Goal: Task Accomplishment & Management: Use online tool/utility

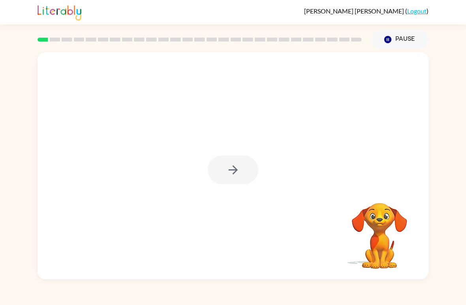
click at [238, 168] on div at bounding box center [233, 169] width 51 height 29
click at [237, 172] on icon "button" at bounding box center [233, 170] width 14 height 14
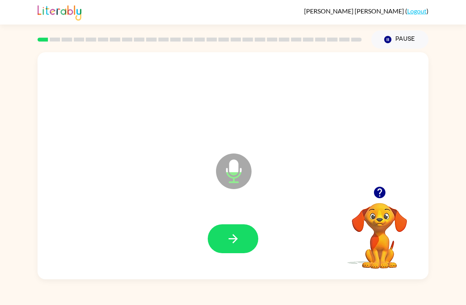
click at [237, 234] on icon "button" at bounding box center [233, 238] width 14 height 14
click at [242, 239] on button "button" at bounding box center [233, 238] width 51 height 29
click at [245, 237] on button "button" at bounding box center [233, 238] width 51 height 29
click at [231, 242] on icon "button" at bounding box center [233, 238] width 14 height 14
click at [226, 236] on icon "button" at bounding box center [233, 238] width 14 height 14
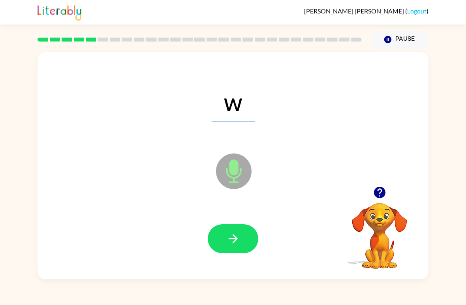
click at [222, 243] on button "button" at bounding box center [233, 238] width 51 height 29
click at [226, 237] on icon "button" at bounding box center [233, 238] width 14 height 14
click at [231, 239] on icon "button" at bounding box center [232, 238] width 9 height 9
click at [234, 245] on icon "button" at bounding box center [233, 238] width 14 height 14
click at [237, 241] on icon "button" at bounding box center [233, 238] width 14 height 14
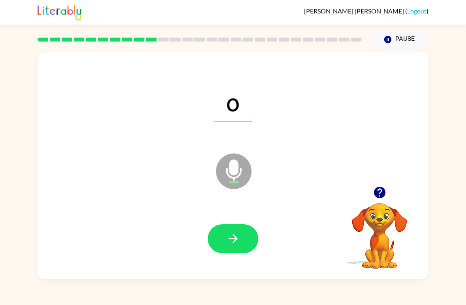
click at [245, 238] on button "button" at bounding box center [233, 238] width 51 height 29
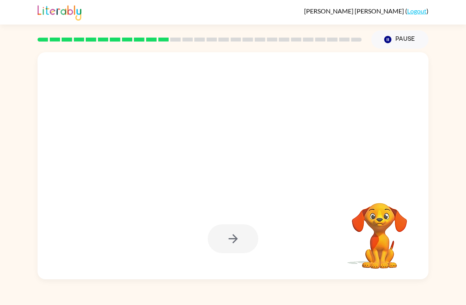
click at [391, 41] on icon "button" at bounding box center [387, 39] width 7 height 7
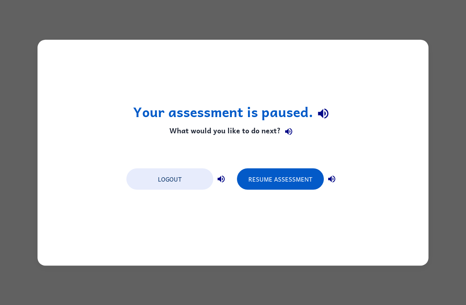
click at [295, 166] on div "Logout Resume Assessment" at bounding box center [232, 178] width 221 height 30
click at [306, 182] on button "Resume Assessment" at bounding box center [280, 178] width 87 height 21
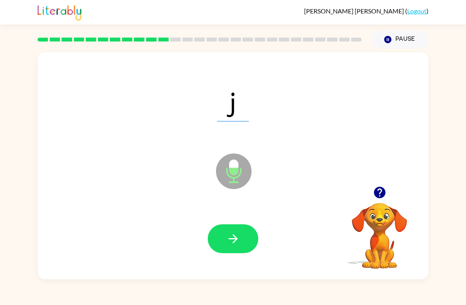
click at [249, 242] on button "button" at bounding box center [233, 238] width 51 height 29
click at [235, 249] on button "button" at bounding box center [233, 238] width 51 height 29
click at [241, 242] on button "button" at bounding box center [233, 238] width 51 height 29
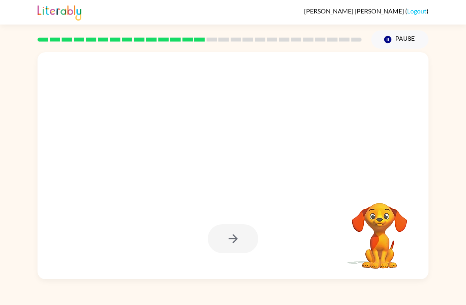
click at [397, 45] on button "Pause Pause" at bounding box center [399, 39] width 57 height 18
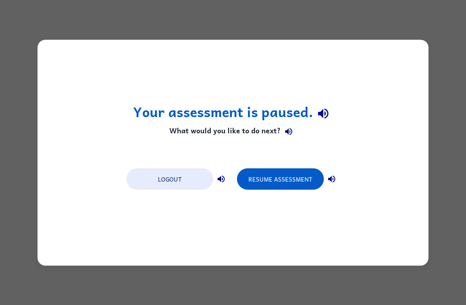
click at [283, 179] on button "Resume Assessment" at bounding box center [280, 178] width 87 height 21
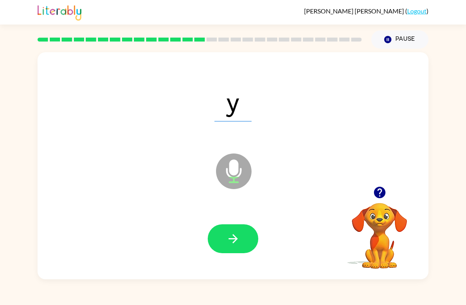
click at [230, 237] on icon "button" at bounding box center [233, 238] width 14 height 14
click at [234, 240] on icon "button" at bounding box center [233, 238] width 14 height 14
click at [237, 241] on icon "button" at bounding box center [233, 238] width 14 height 14
click at [238, 241] on icon "button" at bounding box center [233, 238] width 14 height 14
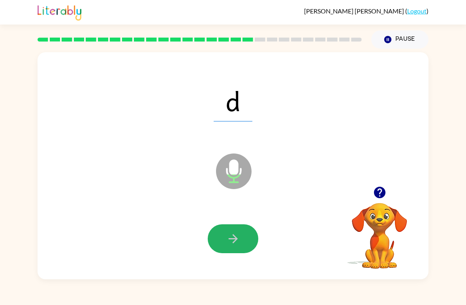
click at [230, 245] on icon "button" at bounding box center [233, 238] width 14 height 14
click at [235, 248] on button "button" at bounding box center [233, 238] width 51 height 29
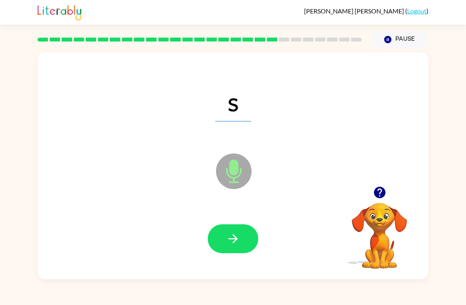
click at [240, 240] on icon "button" at bounding box center [233, 238] width 14 height 14
click at [234, 237] on icon "button" at bounding box center [233, 238] width 14 height 14
click at [242, 245] on button "button" at bounding box center [233, 238] width 51 height 29
click at [236, 243] on icon "button" at bounding box center [233, 238] width 14 height 14
click at [239, 236] on icon "button" at bounding box center [233, 238] width 14 height 14
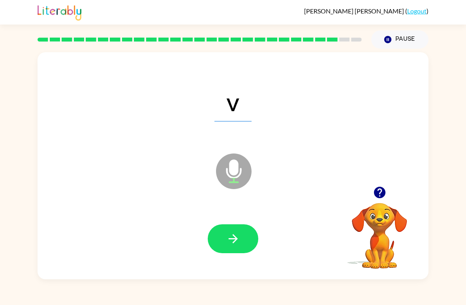
click at [243, 238] on button "button" at bounding box center [233, 238] width 51 height 29
click at [233, 243] on icon "button" at bounding box center [233, 238] width 14 height 14
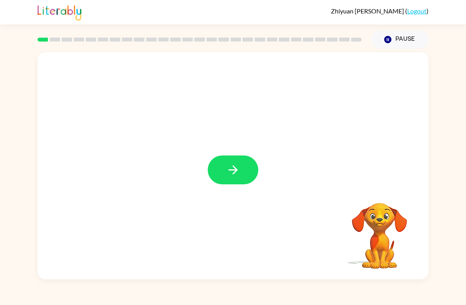
click at [230, 181] on button "button" at bounding box center [233, 169] width 51 height 29
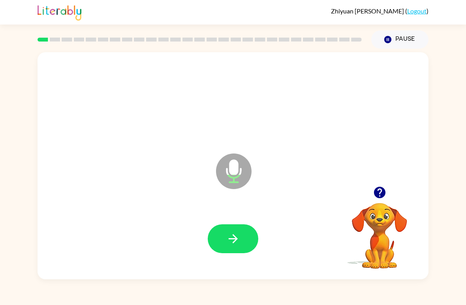
click at [239, 230] on button "button" at bounding box center [233, 238] width 51 height 29
click at [232, 247] on button "button" at bounding box center [233, 238] width 51 height 29
click at [236, 241] on icon "button" at bounding box center [233, 238] width 14 height 14
click at [239, 242] on icon "button" at bounding box center [233, 238] width 14 height 14
click at [239, 247] on button "button" at bounding box center [233, 238] width 51 height 29
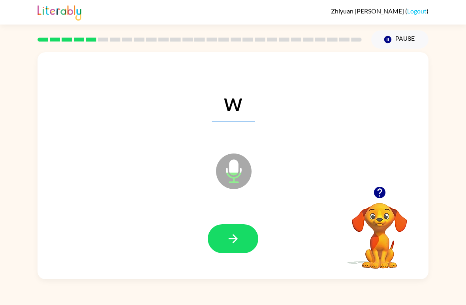
click at [231, 249] on button "button" at bounding box center [233, 238] width 51 height 29
click at [237, 242] on icon "button" at bounding box center [233, 238] width 14 height 14
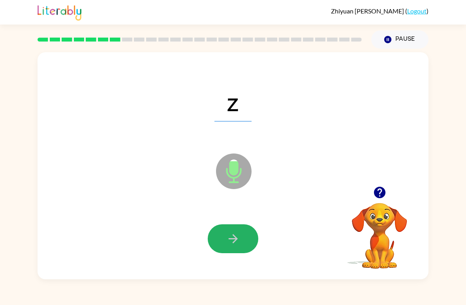
click at [247, 239] on button "button" at bounding box center [233, 238] width 51 height 29
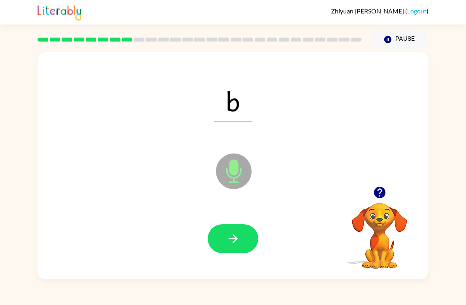
click at [233, 235] on icon "button" at bounding box center [233, 238] width 14 height 14
click at [226, 248] on button "button" at bounding box center [233, 238] width 51 height 29
click at [247, 240] on button "button" at bounding box center [233, 238] width 51 height 29
click at [238, 244] on icon "button" at bounding box center [233, 238] width 14 height 14
click at [247, 248] on button "button" at bounding box center [233, 238] width 51 height 29
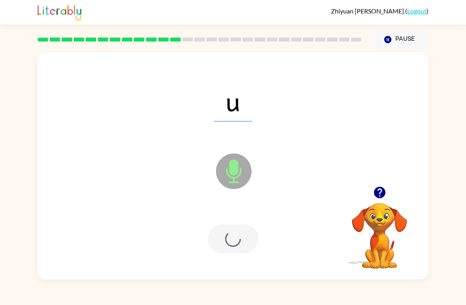
click at [246, 248] on div at bounding box center [233, 238] width 51 height 29
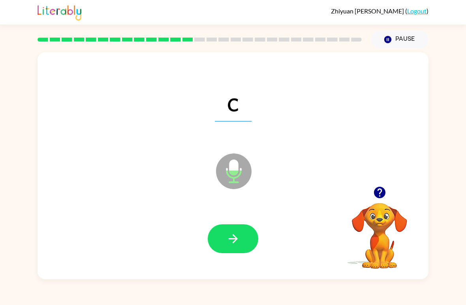
click at [234, 240] on icon "button" at bounding box center [233, 238] width 14 height 14
click at [239, 241] on icon "button" at bounding box center [233, 238] width 14 height 14
click at [237, 239] on icon "button" at bounding box center [232, 238] width 9 height 9
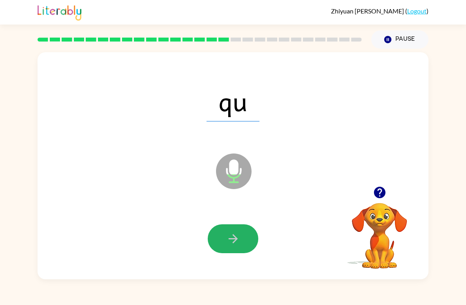
click at [231, 238] on icon "button" at bounding box center [233, 238] width 14 height 14
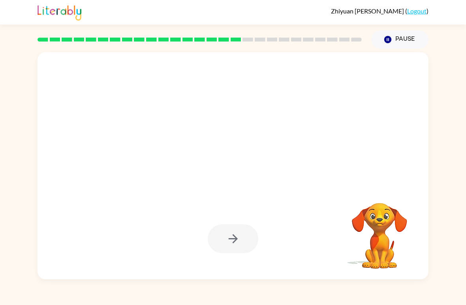
click at [389, 43] on icon "button" at bounding box center [387, 39] width 7 height 7
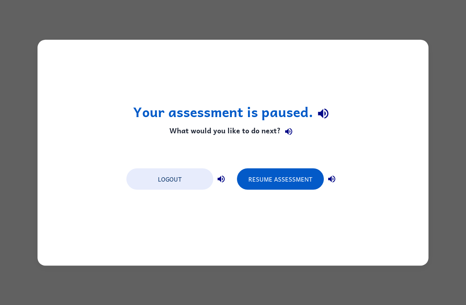
click at [279, 183] on button "Resume Assessment" at bounding box center [280, 178] width 87 height 21
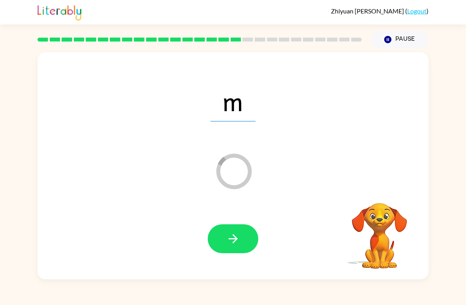
click at [237, 237] on icon "button" at bounding box center [233, 238] width 14 height 14
click at [233, 238] on icon "button" at bounding box center [233, 238] width 14 height 14
click at [233, 241] on icon "button" at bounding box center [233, 238] width 14 height 14
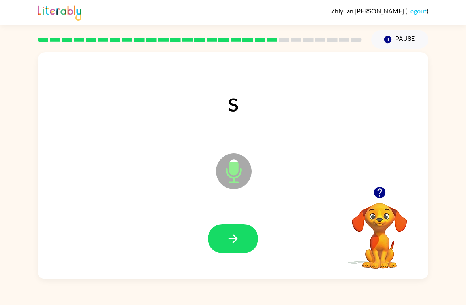
click at [231, 240] on icon "button" at bounding box center [233, 238] width 14 height 14
click at [235, 240] on icon "button" at bounding box center [233, 238] width 14 height 14
click at [217, 249] on button "button" at bounding box center [233, 238] width 51 height 29
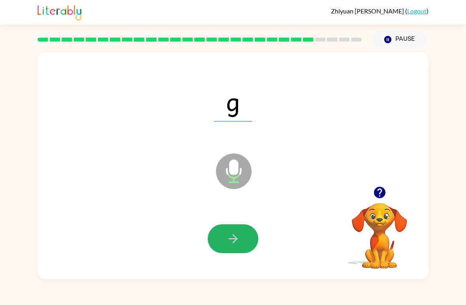
click at [230, 236] on icon "button" at bounding box center [233, 238] width 14 height 14
click at [239, 245] on icon "button" at bounding box center [233, 238] width 14 height 14
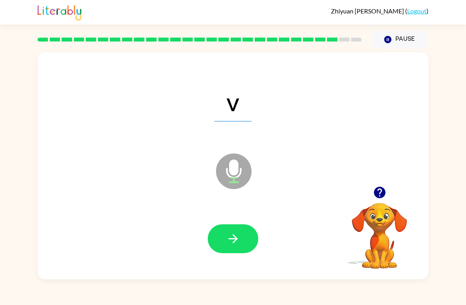
click at [233, 235] on icon "button" at bounding box center [232, 238] width 9 height 9
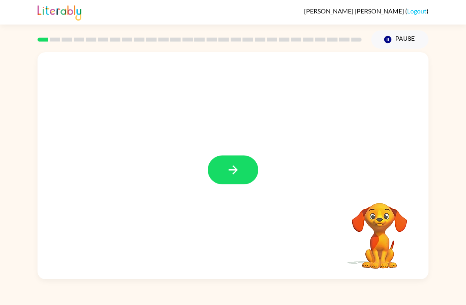
click at [238, 161] on button "button" at bounding box center [233, 169] width 51 height 29
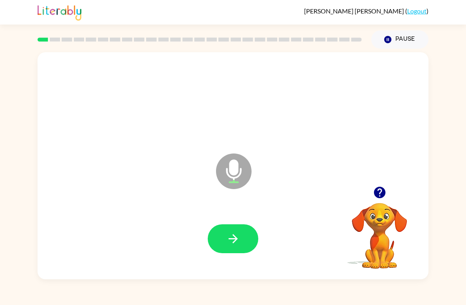
click at [231, 237] on icon "button" at bounding box center [233, 238] width 14 height 14
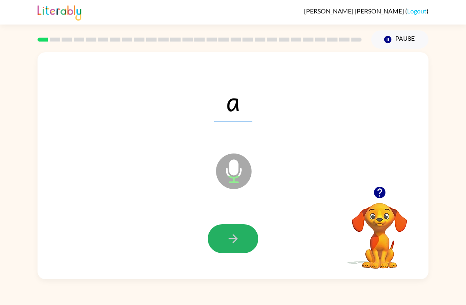
click at [243, 248] on button "button" at bounding box center [233, 238] width 51 height 29
click at [247, 237] on button "button" at bounding box center [233, 238] width 51 height 29
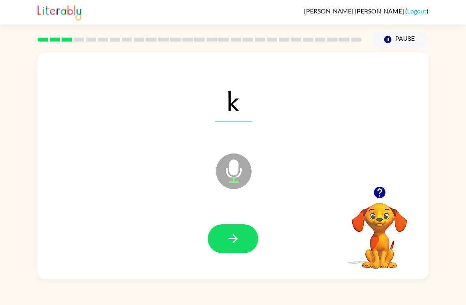
click at [222, 249] on button "button" at bounding box center [233, 238] width 51 height 29
click at [237, 242] on icon "button" at bounding box center [233, 238] width 14 height 14
click at [251, 237] on button "button" at bounding box center [233, 238] width 51 height 29
click at [236, 235] on icon "button" at bounding box center [233, 238] width 14 height 14
click at [229, 245] on icon "button" at bounding box center [233, 238] width 14 height 14
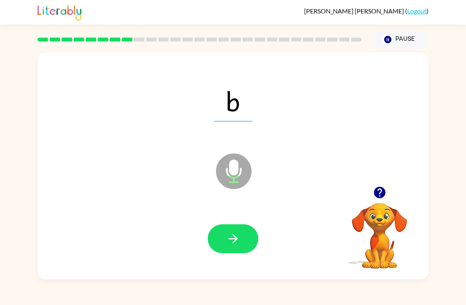
click at [240, 245] on icon "button" at bounding box center [233, 238] width 14 height 14
click at [227, 226] on button "button" at bounding box center [233, 238] width 51 height 29
click at [241, 235] on button "button" at bounding box center [233, 238] width 51 height 29
click at [231, 243] on icon "button" at bounding box center [233, 238] width 14 height 14
click at [227, 236] on icon "button" at bounding box center [233, 238] width 14 height 14
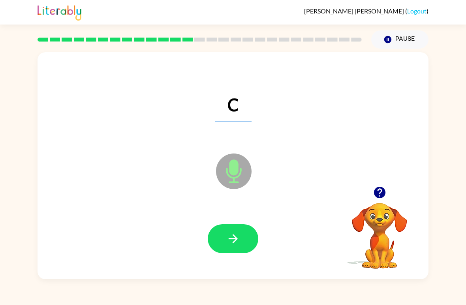
click at [230, 238] on icon "button" at bounding box center [233, 238] width 14 height 14
click at [229, 243] on icon "button" at bounding box center [233, 238] width 14 height 14
click at [222, 240] on button "button" at bounding box center [233, 238] width 51 height 29
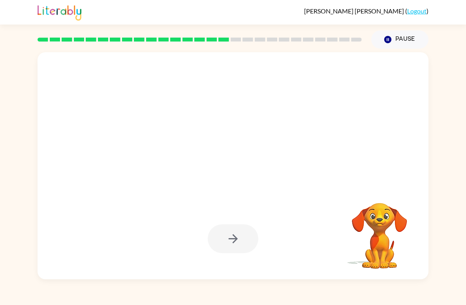
click at [392, 40] on icon "Pause" at bounding box center [388, 39] width 9 height 9
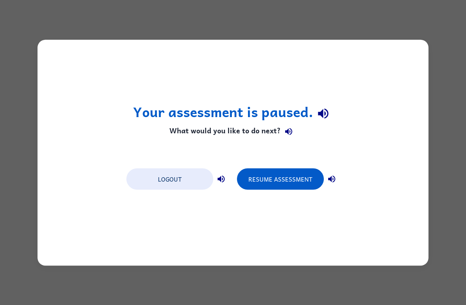
click at [284, 180] on button "Resume Assessment" at bounding box center [280, 178] width 87 height 21
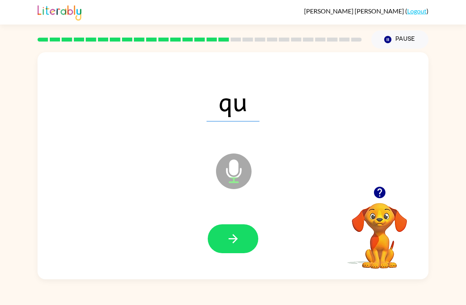
click at [237, 227] on button "button" at bounding box center [233, 238] width 51 height 29
click at [235, 245] on icon "button" at bounding box center [233, 238] width 14 height 14
click at [228, 240] on icon "button" at bounding box center [233, 238] width 14 height 14
click at [227, 238] on icon "button" at bounding box center [233, 238] width 14 height 14
click at [244, 236] on button "button" at bounding box center [233, 238] width 51 height 29
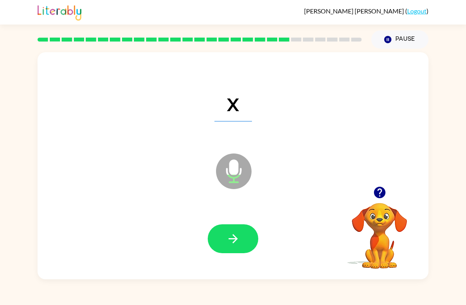
click at [237, 236] on icon "button" at bounding box center [233, 238] width 14 height 14
click at [237, 240] on icon "button" at bounding box center [233, 238] width 14 height 14
click at [233, 242] on icon "button" at bounding box center [233, 238] width 14 height 14
click at [237, 235] on icon "button" at bounding box center [233, 238] width 14 height 14
click at [223, 239] on button "button" at bounding box center [233, 238] width 51 height 29
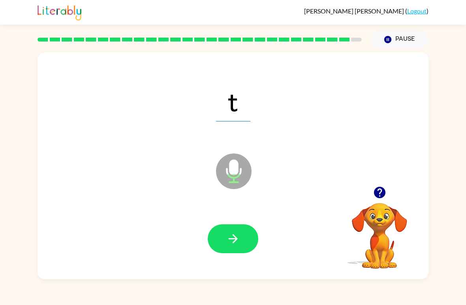
click at [234, 245] on icon "button" at bounding box center [233, 238] width 14 height 14
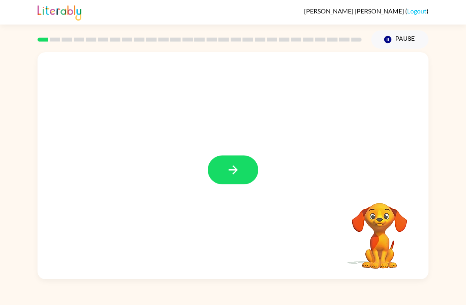
click at [230, 176] on icon "button" at bounding box center [233, 170] width 14 height 14
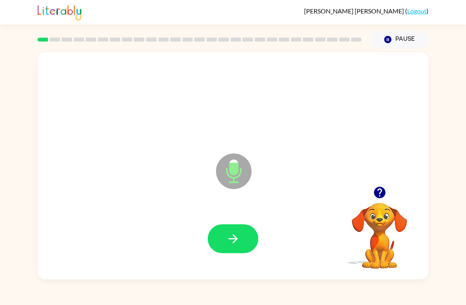
click at [240, 237] on icon "button" at bounding box center [233, 238] width 14 height 14
click at [239, 241] on icon "button" at bounding box center [233, 238] width 14 height 14
click at [228, 235] on icon "button" at bounding box center [233, 238] width 14 height 14
click at [235, 239] on icon "button" at bounding box center [232, 238] width 9 height 9
click at [241, 246] on button "button" at bounding box center [233, 238] width 51 height 29
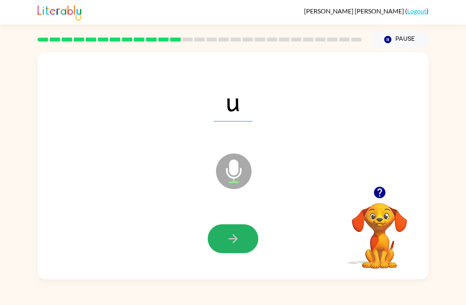
click at [235, 246] on button "button" at bounding box center [233, 238] width 51 height 29
click at [238, 239] on icon "button" at bounding box center [233, 238] width 14 height 14
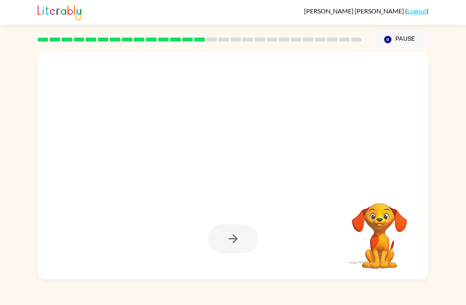
click at [393, 42] on button "Pause Pause" at bounding box center [399, 39] width 57 height 18
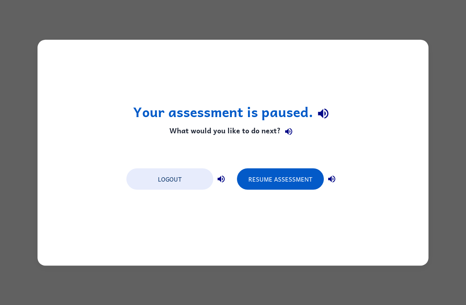
click at [273, 177] on button "Resume Assessment" at bounding box center [280, 178] width 87 height 21
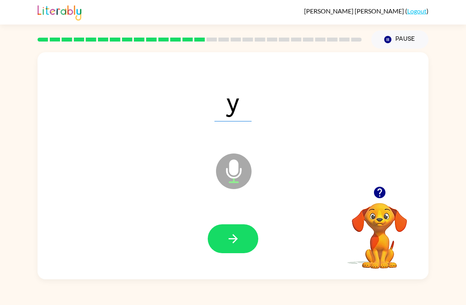
click at [252, 233] on button "button" at bounding box center [233, 238] width 51 height 29
click at [222, 244] on button "button" at bounding box center [233, 238] width 51 height 29
click at [243, 247] on button "button" at bounding box center [233, 238] width 51 height 29
click at [235, 230] on button "button" at bounding box center [233, 238] width 51 height 29
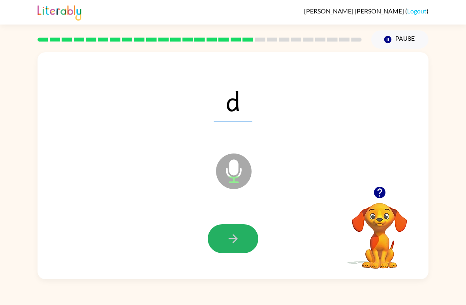
click at [235, 250] on button "button" at bounding box center [233, 238] width 51 height 29
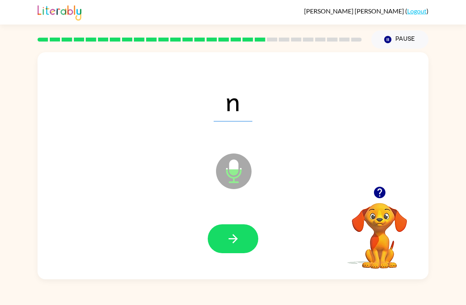
click at [227, 247] on button "button" at bounding box center [233, 238] width 51 height 29
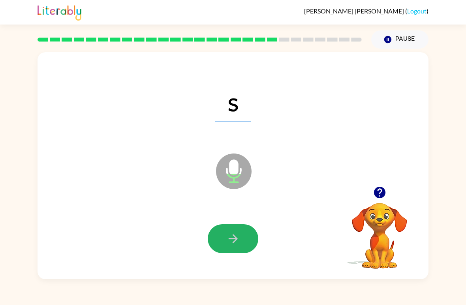
click at [232, 246] on button "button" at bounding box center [233, 238] width 51 height 29
click at [229, 239] on icon "button" at bounding box center [232, 238] width 9 height 9
click at [225, 245] on button "button" at bounding box center [233, 238] width 51 height 29
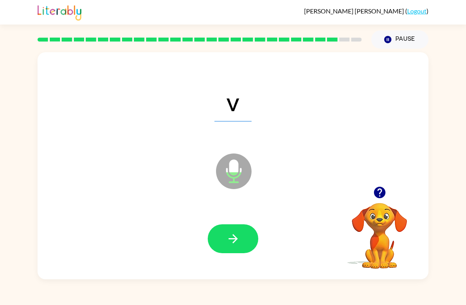
click at [235, 245] on icon "button" at bounding box center [233, 238] width 14 height 14
click at [247, 243] on button "button" at bounding box center [233, 238] width 51 height 29
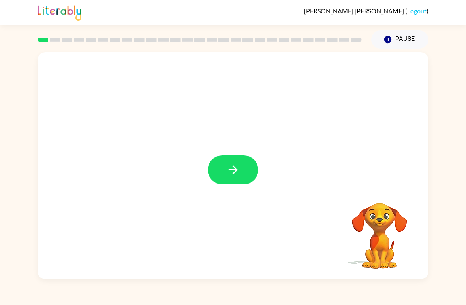
click at [231, 173] on icon "button" at bounding box center [233, 170] width 14 height 14
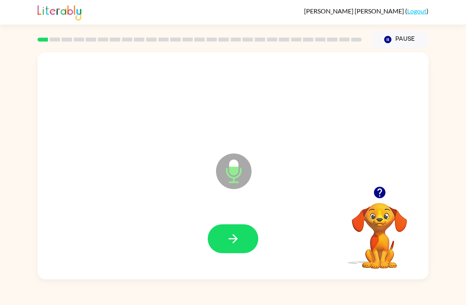
click at [214, 235] on button "button" at bounding box center [233, 238] width 51 height 29
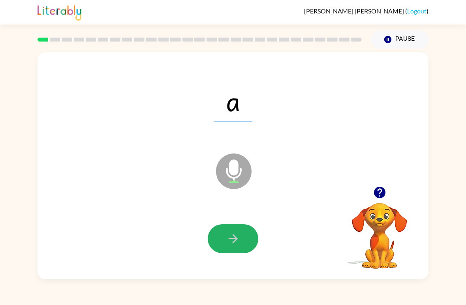
click at [225, 238] on button "button" at bounding box center [233, 238] width 51 height 29
click at [237, 240] on icon "button" at bounding box center [232, 238] width 9 height 9
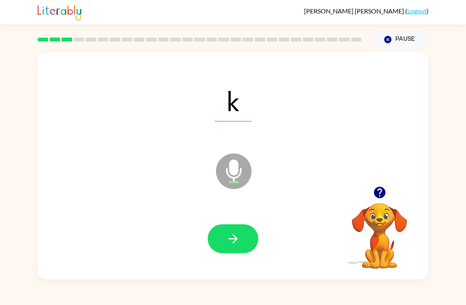
click at [235, 241] on icon "button" at bounding box center [232, 238] width 9 height 9
click at [238, 239] on icon "button" at bounding box center [233, 238] width 14 height 14
click at [237, 233] on icon "button" at bounding box center [233, 238] width 14 height 14
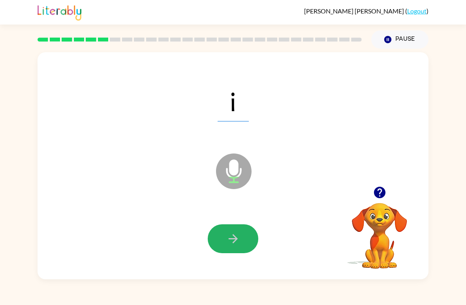
click at [231, 235] on icon "button" at bounding box center [233, 238] width 14 height 14
click at [236, 241] on icon "button" at bounding box center [233, 238] width 14 height 14
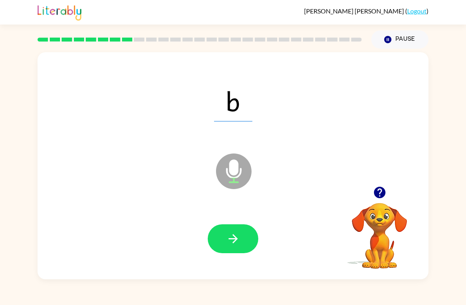
click at [236, 237] on icon "button" at bounding box center [232, 238] width 9 height 9
click at [254, 248] on button "button" at bounding box center [233, 238] width 51 height 29
click at [237, 241] on icon "button" at bounding box center [233, 238] width 14 height 14
click at [239, 248] on button "button" at bounding box center [233, 238] width 51 height 29
click at [237, 236] on icon "button" at bounding box center [233, 238] width 14 height 14
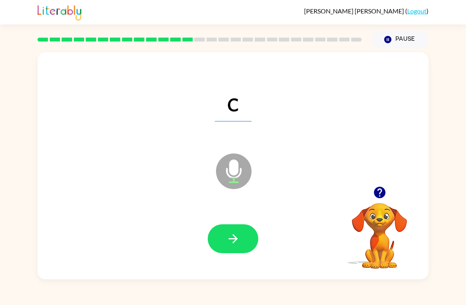
click at [232, 239] on icon "button" at bounding box center [232, 238] width 9 height 9
click at [227, 248] on button "button" at bounding box center [233, 238] width 51 height 29
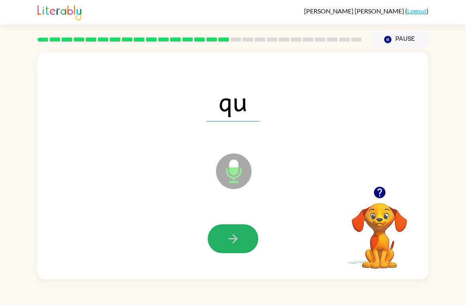
click at [232, 237] on icon "button" at bounding box center [233, 238] width 14 height 14
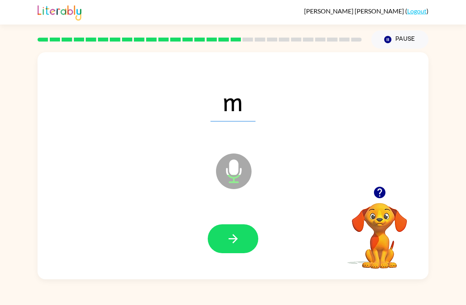
click at [238, 238] on icon "button" at bounding box center [233, 238] width 14 height 14
click at [237, 242] on icon "button" at bounding box center [233, 238] width 14 height 14
click at [241, 238] on button "button" at bounding box center [233, 238] width 51 height 29
click at [233, 243] on icon "button" at bounding box center [233, 238] width 14 height 14
click at [235, 239] on icon "button" at bounding box center [232, 238] width 9 height 9
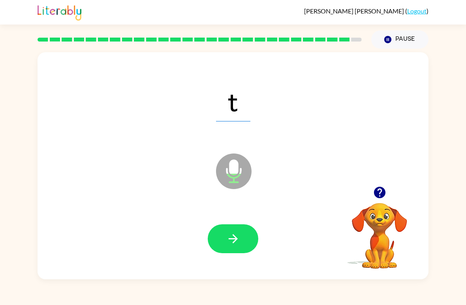
click at [226, 239] on button "button" at bounding box center [233, 238] width 51 height 29
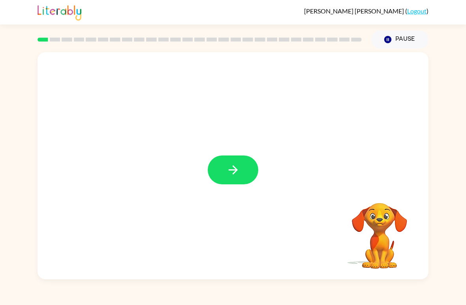
click at [234, 181] on button "button" at bounding box center [233, 169] width 51 height 29
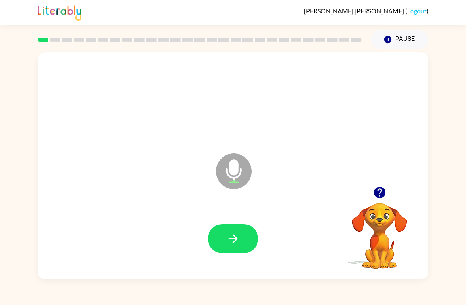
click at [244, 243] on button "button" at bounding box center [233, 238] width 51 height 29
click at [227, 241] on icon "button" at bounding box center [233, 238] width 14 height 14
click at [237, 235] on icon "button" at bounding box center [233, 238] width 14 height 14
click at [236, 235] on icon "button" at bounding box center [233, 238] width 14 height 14
click at [235, 243] on icon "button" at bounding box center [233, 238] width 14 height 14
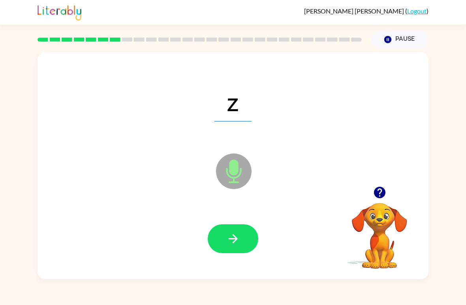
click at [237, 234] on icon "button" at bounding box center [233, 238] width 14 height 14
click at [227, 237] on icon "button" at bounding box center [233, 238] width 14 height 14
click at [228, 242] on icon "button" at bounding box center [233, 238] width 14 height 14
click at [238, 241] on icon "button" at bounding box center [233, 238] width 14 height 14
click at [243, 239] on button "button" at bounding box center [233, 238] width 51 height 29
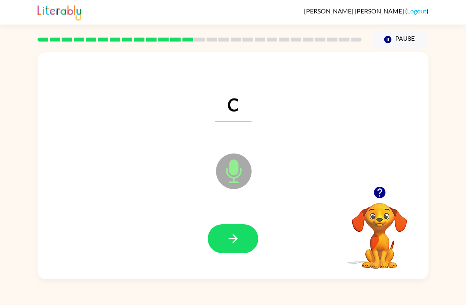
click at [231, 240] on icon "button" at bounding box center [233, 238] width 14 height 14
click at [235, 239] on icon "button" at bounding box center [232, 238] width 9 height 9
click at [248, 239] on button "button" at bounding box center [233, 238] width 51 height 29
click at [223, 112] on span "qu" at bounding box center [233, 100] width 53 height 41
click at [228, 225] on button "button" at bounding box center [233, 238] width 51 height 29
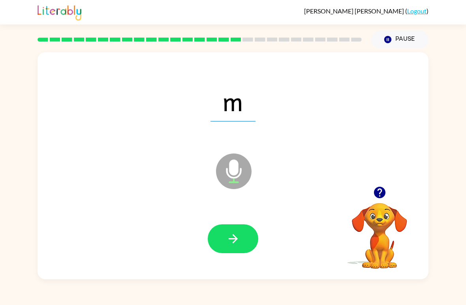
click at [230, 238] on icon "button" at bounding box center [233, 238] width 14 height 14
click at [231, 233] on icon "button" at bounding box center [233, 238] width 14 height 14
click at [279, 116] on div "n" at bounding box center [232, 100] width 375 height 65
click at [244, 135] on icon at bounding box center [234, 153] width 20 height 59
click at [244, 128] on div "n" at bounding box center [232, 100] width 375 height 65
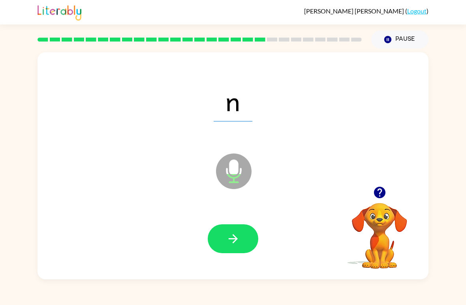
click at [244, 128] on div "n" at bounding box center [232, 100] width 375 height 65
click at [218, 240] on button "button" at bounding box center [233, 238] width 51 height 29
click at [234, 238] on icon "button" at bounding box center [233, 238] width 14 height 14
click at [233, 237] on icon "button" at bounding box center [233, 238] width 14 height 14
click at [226, 242] on icon "button" at bounding box center [233, 238] width 14 height 14
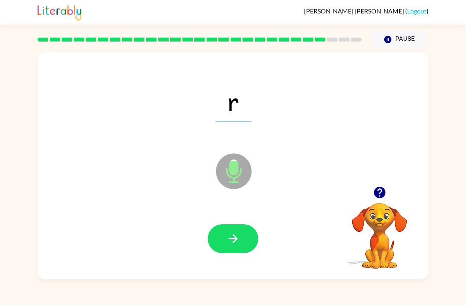
click at [269, 106] on div "r" at bounding box center [232, 100] width 375 height 65
click at [231, 244] on icon "button" at bounding box center [233, 238] width 14 height 14
click at [304, 120] on div "v" at bounding box center [232, 100] width 375 height 65
click at [215, 138] on div "Microphone The Microphone is here when it is your turn to talk" at bounding box center [213, 151] width 337 height 29
click at [230, 239] on icon "button" at bounding box center [232, 238] width 9 height 9
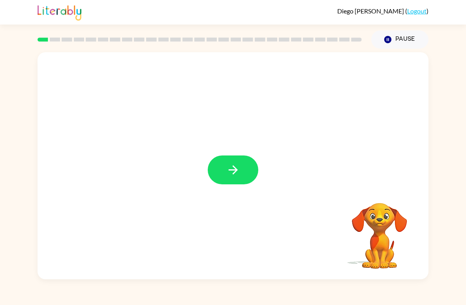
click at [235, 157] on button "button" at bounding box center [233, 169] width 51 height 29
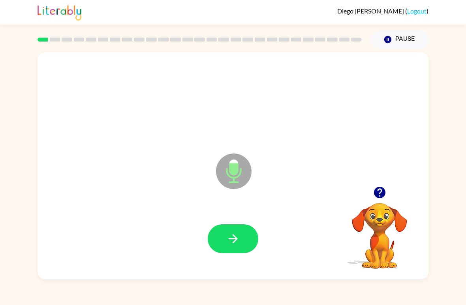
click at [224, 238] on button "button" at bounding box center [233, 238] width 51 height 29
click at [246, 231] on button "button" at bounding box center [233, 238] width 51 height 29
click at [228, 238] on icon "button" at bounding box center [233, 238] width 14 height 14
click at [246, 241] on button "button" at bounding box center [233, 238] width 51 height 29
click at [230, 240] on icon "button" at bounding box center [233, 238] width 14 height 14
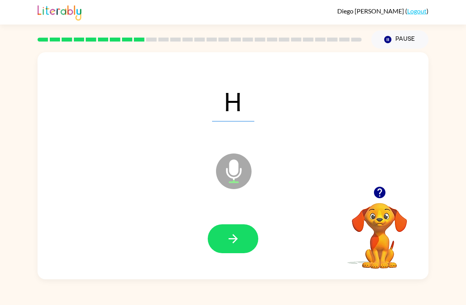
click at [229, 246] on button "button" at bounding box center [233, 238] width 51 height 29
click at [244, 250] on button "button" at bounding box center [233, 238] width 51 height 29
click at [230, 232] on icon "button" at bounding box center [233, 238] width 14 height 14
click at [235, 234] on icon "button" at bounding box center [233, 238] width 14 height 14
click at [233, 239] on icon "button" at bounding box center [232, 238] width 9 height 9
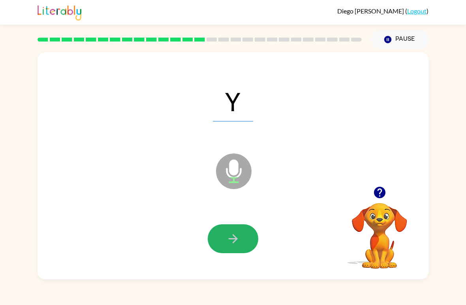
click at [239, 239] on icon "button" at bounding box center [233, 238] width 14 height 14
click at [229, 240] on icon "button" at bounding box center [233, 238] width 14 height 14
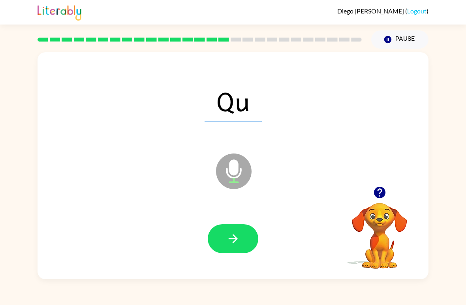
click at [230, 240] on icon "button" at bounding box center [233, 238] width 14 height 14
click at [229, 241] on icon "button" at bounding box center [233, 238] width 14 height 14
click at [237, 242] on icon "button" at bounding box center [233, 238] width 14 height 14
click at [238, 241] on icon "button" at bounding box center [233, 238] width 14 height 14
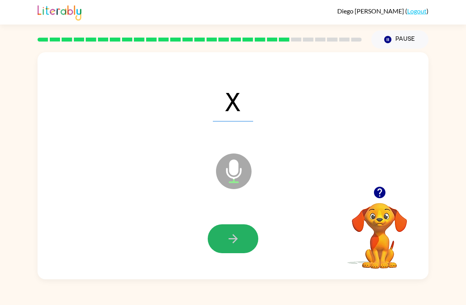
click at [235, 238] on icon "button" at bounding box center [233, 238] width 14 height 14
click at [231, 241] on icon "button" at bounding box center [233, 238] width 14 height 14
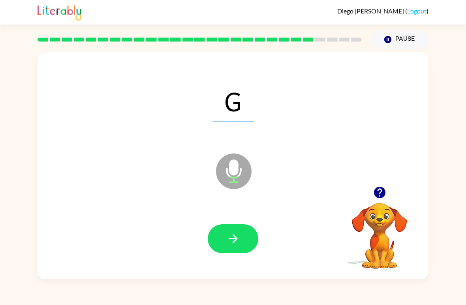
click at [247, 238] on button "button" at bounding box center [233, 238] width 51 height 29
click at [247, 238] on div at bounding box center [233, 238] width 51 height 29
click at [232, 239] on icon "button" at bounding box center [232, 238] width 9 height 9
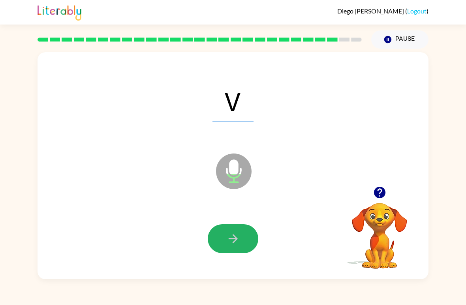
click at [244, 239] on button "button" at bounding box center [233, 238] width 51 height 29
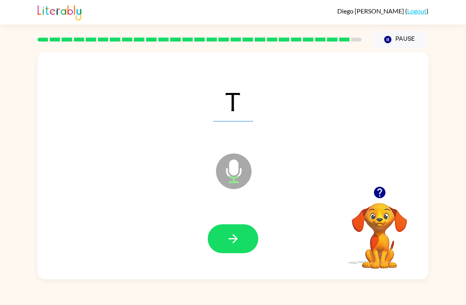
click at [232, 245] on icon "button" at bounding box center [233, 238] width 14 height 14
